Goal: Information Seeking & Learning: Learn about a topic

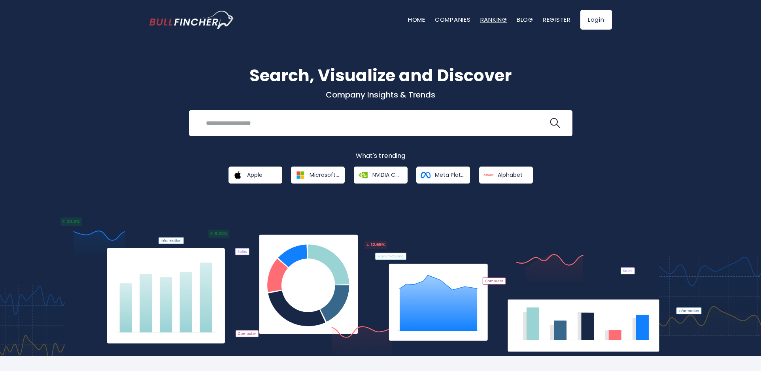
click at [491, 18] on link "Ranking" at bounding box center [493, 19] width 27 height 8
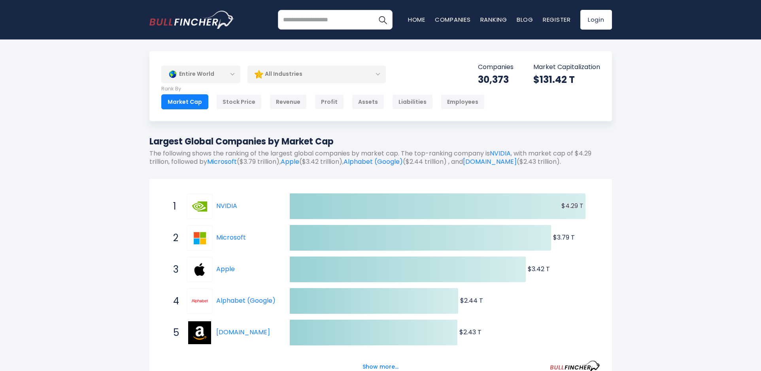
click at [234, 74] on div "Entire World" at bounding box center [200, 74] width 79 height 18
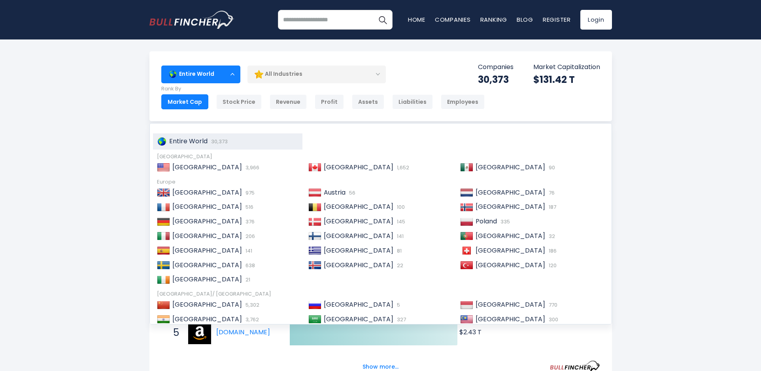
click at [232, 71] on div "Entire World" at bounding box center [200, 74] width 79 height 18
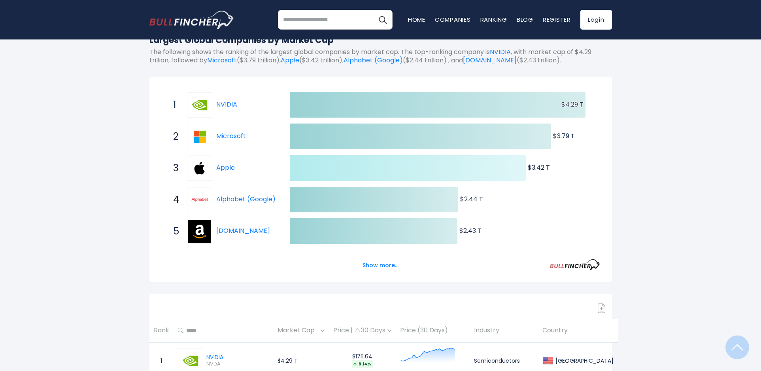
scroll to position [178, 0]
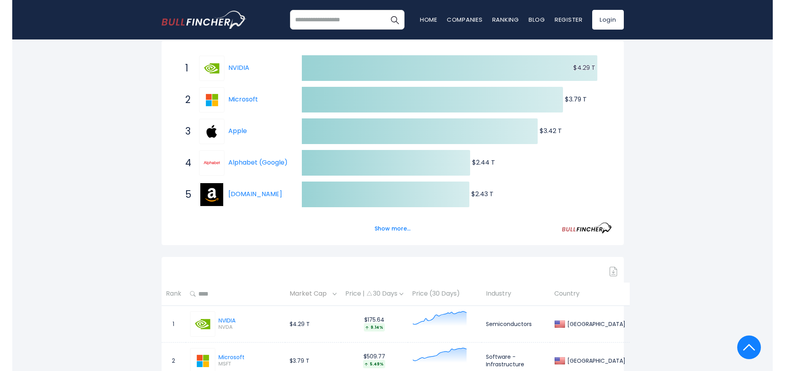
scroll to position [0, 0]
